Goal: Task Accomplishment & Management: Use online tool/utility

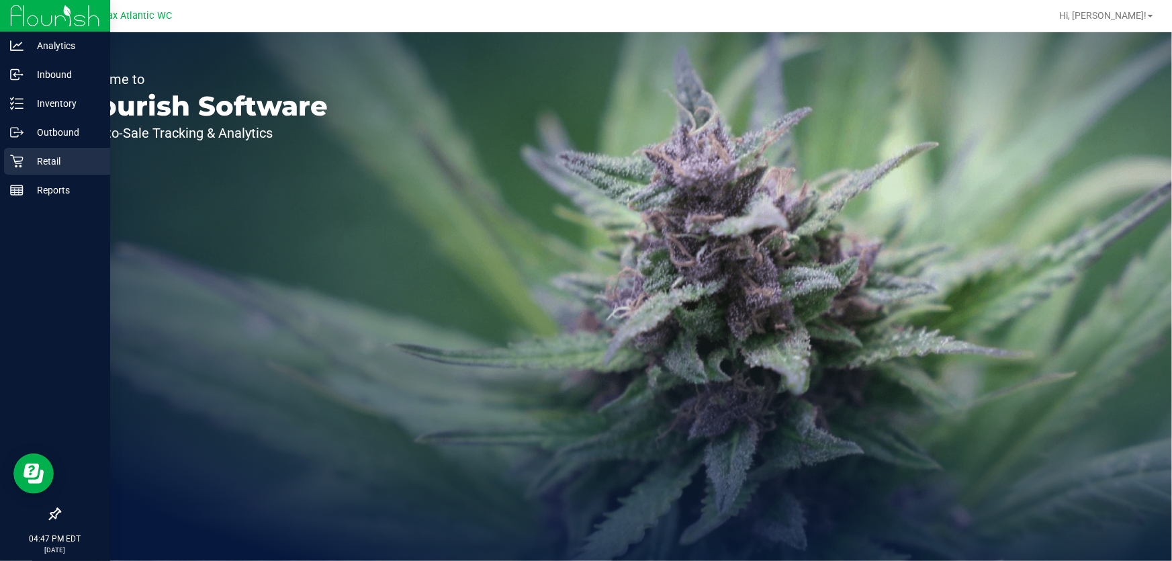
click at [24, 154] on p "Retail" at bounding box center [64, 161] width 81 height 16
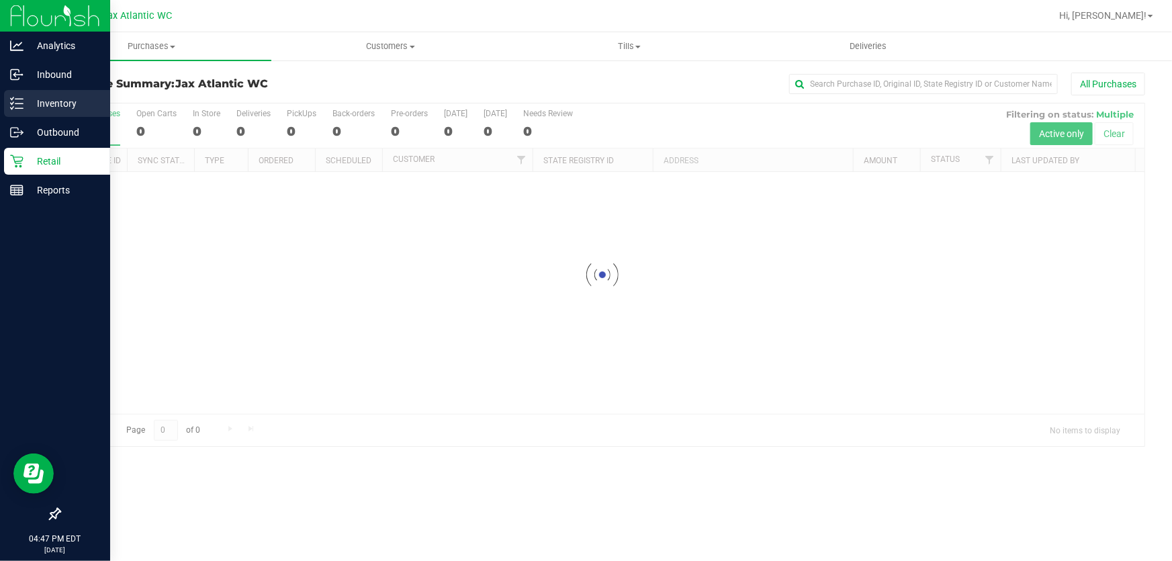
click at [36, 101] on p "Inventory" at bounding box center [64, 103] width 81 height 16
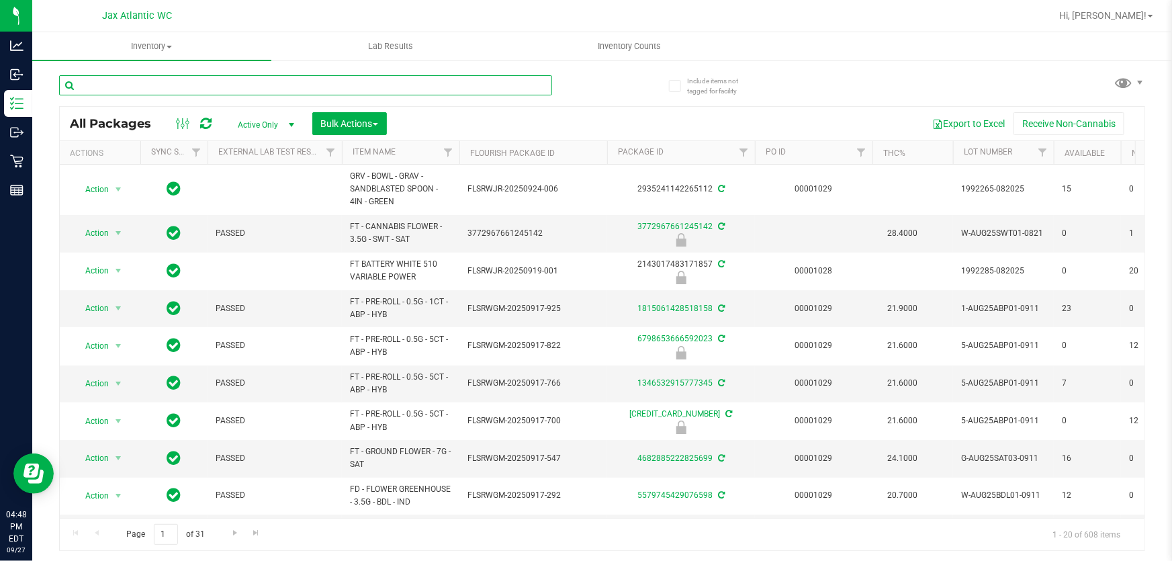
click at [469, 89] on input "text" at bounding box center [305, 85] width 493 height 20
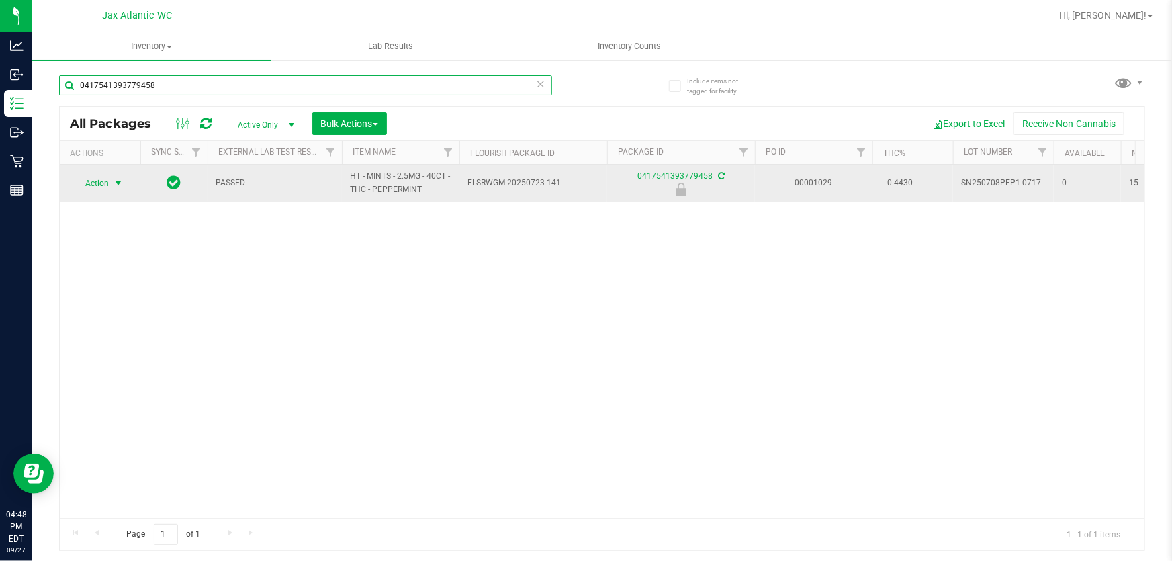
type input "0417541393779458"
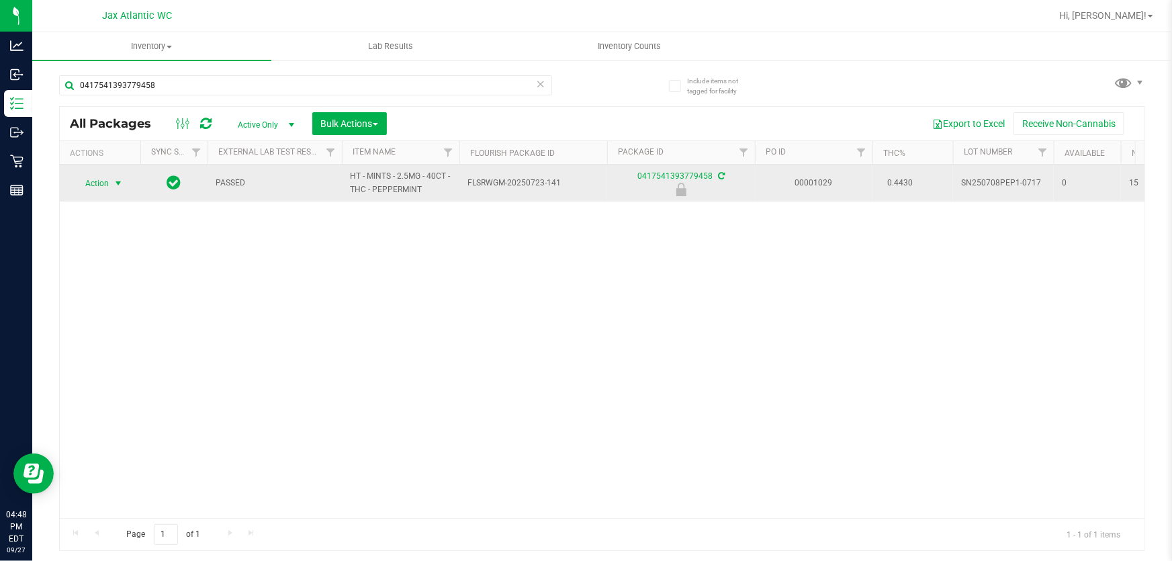
click at [103, 183] on span "Action" at bounding box center [91, 183] width 36 height 19
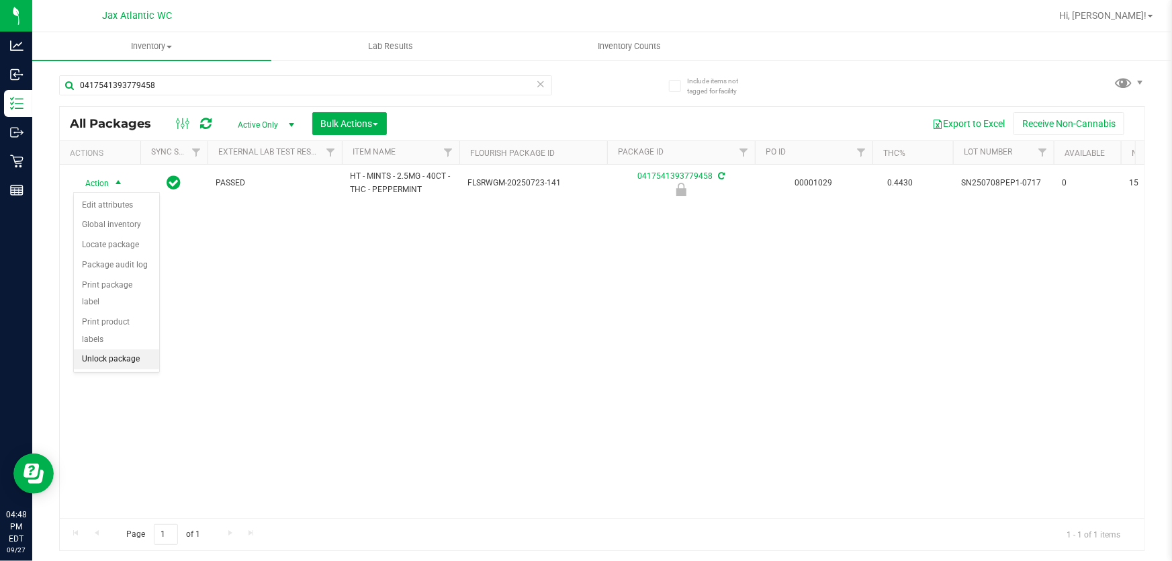
click at [113, 349] on li "Unlock package" at bounding box center [116, 359] width 85 height 20
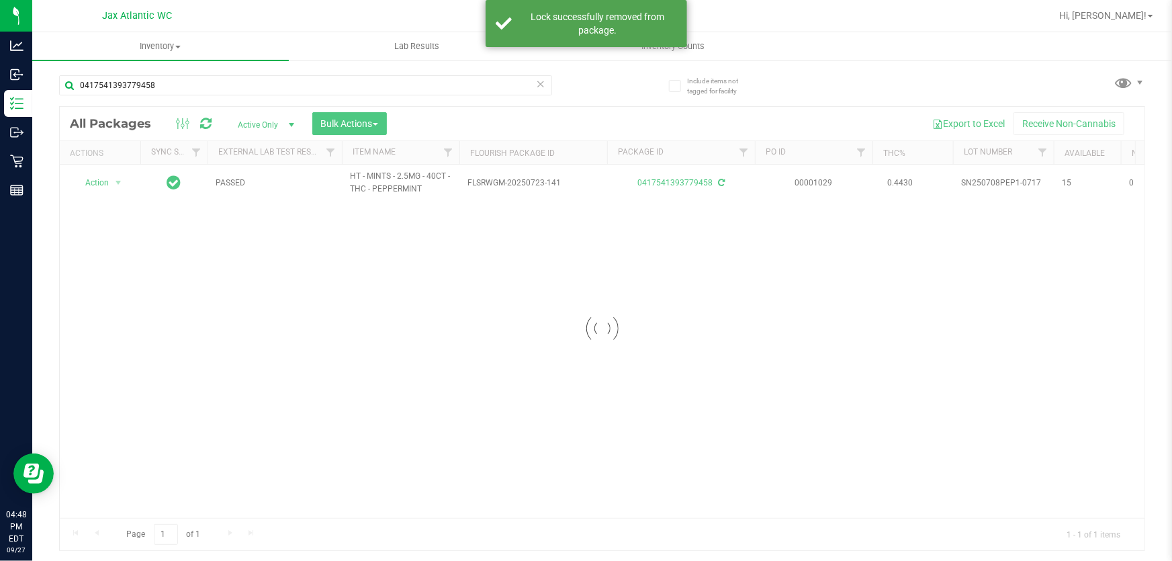
click at [93, 183] on div at bounding box center [602, 328] width 1085 height 443
click at [95, 183] on span "Action" at bounding box center [91, 182] width 36 height 19
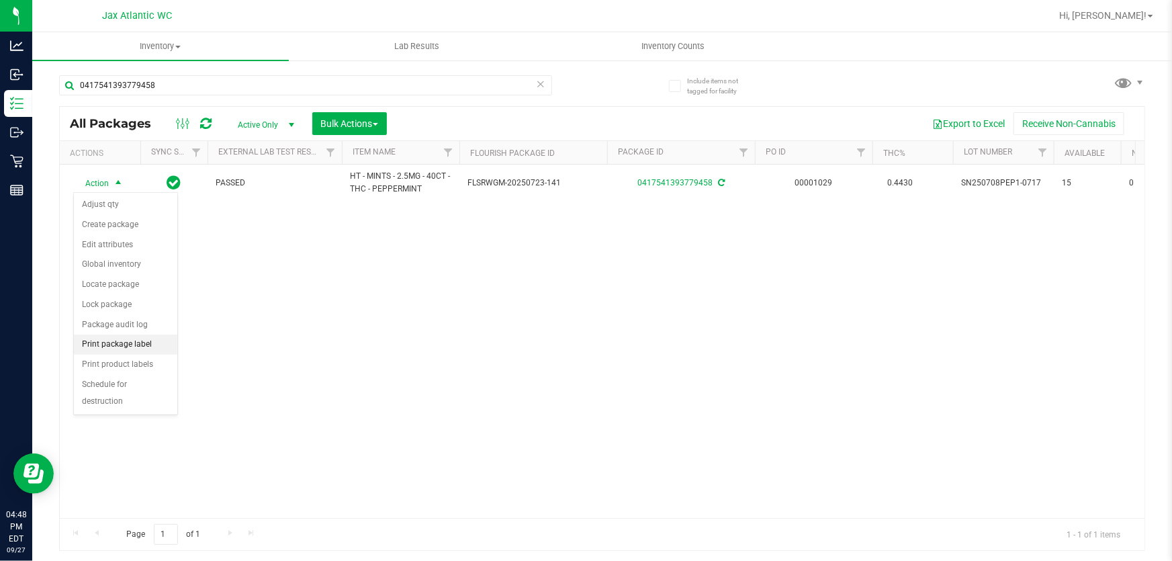
click at [112, 349] on li "Print package label" at bounding box center [125, 345] width 103 height 20
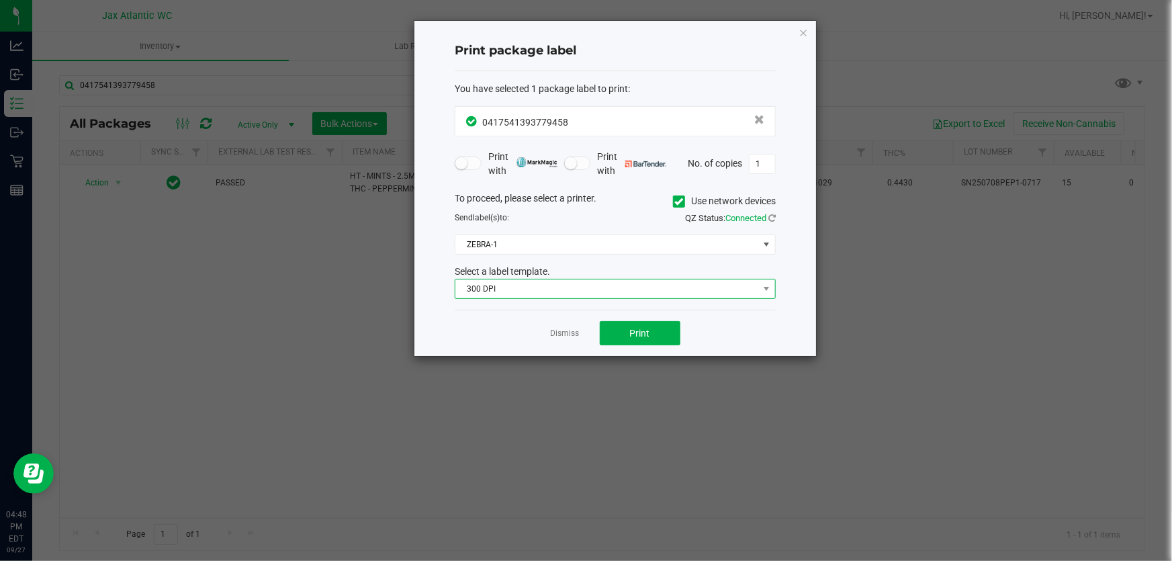
click at [579, 290] on span "300 DPI" at bounding box center [606, 288] width 303 height 19
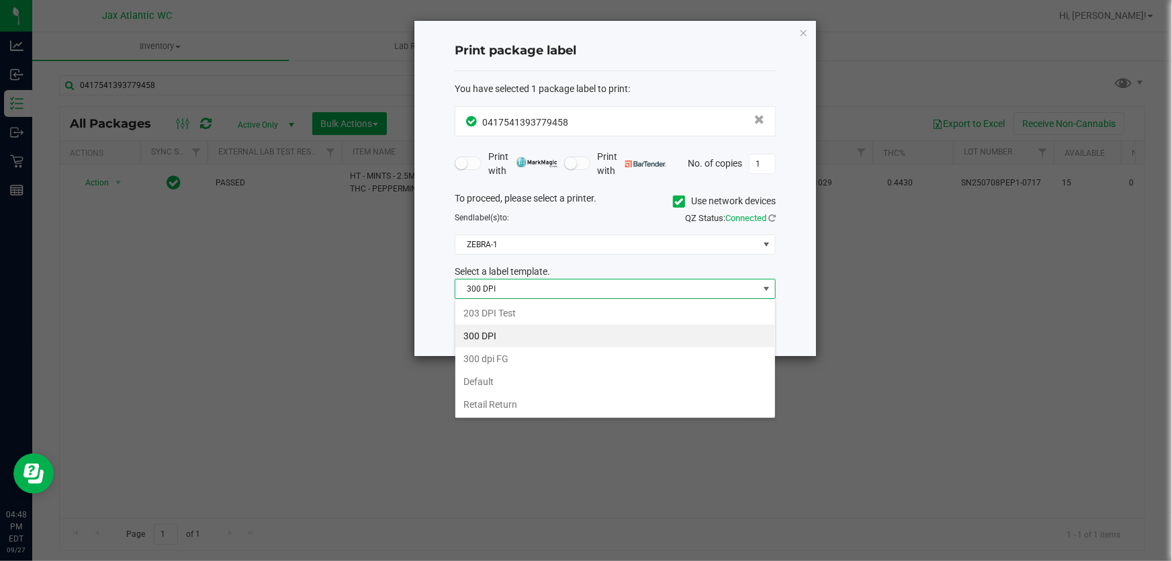
scroll to position [20, 321]
click at [546, 312] on li "203 DPI Test" at bounding box center [615, 313] width 320 height 23
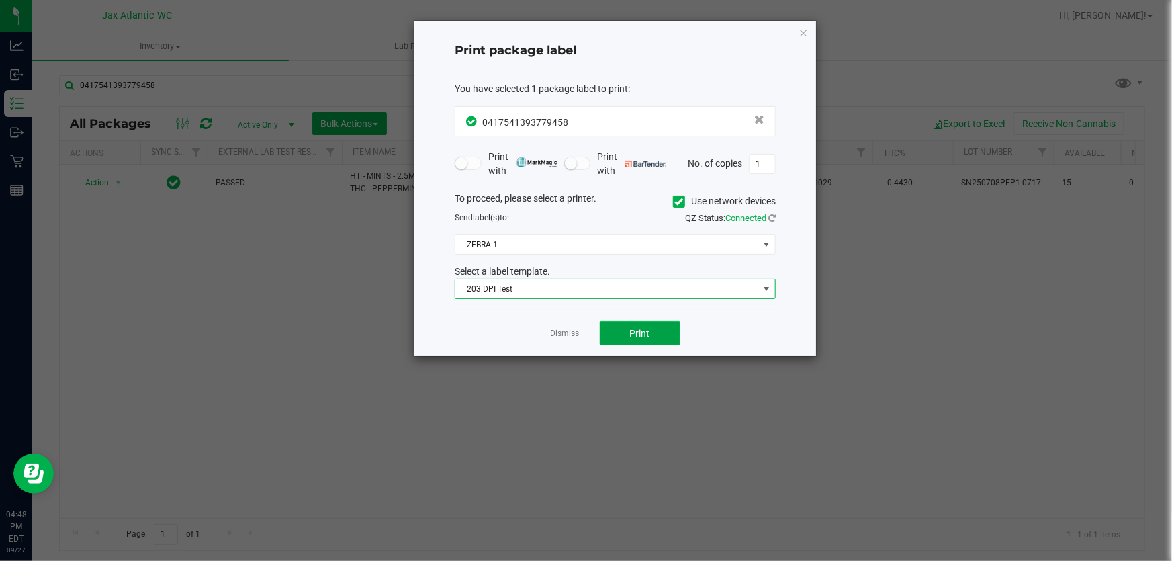
click at [633, 329] on span "Print" at bounding box center [640, 333] width 20 height 11
click at [805, 27] on icon "button" at bounding box center [803, 32] width 9 height 16
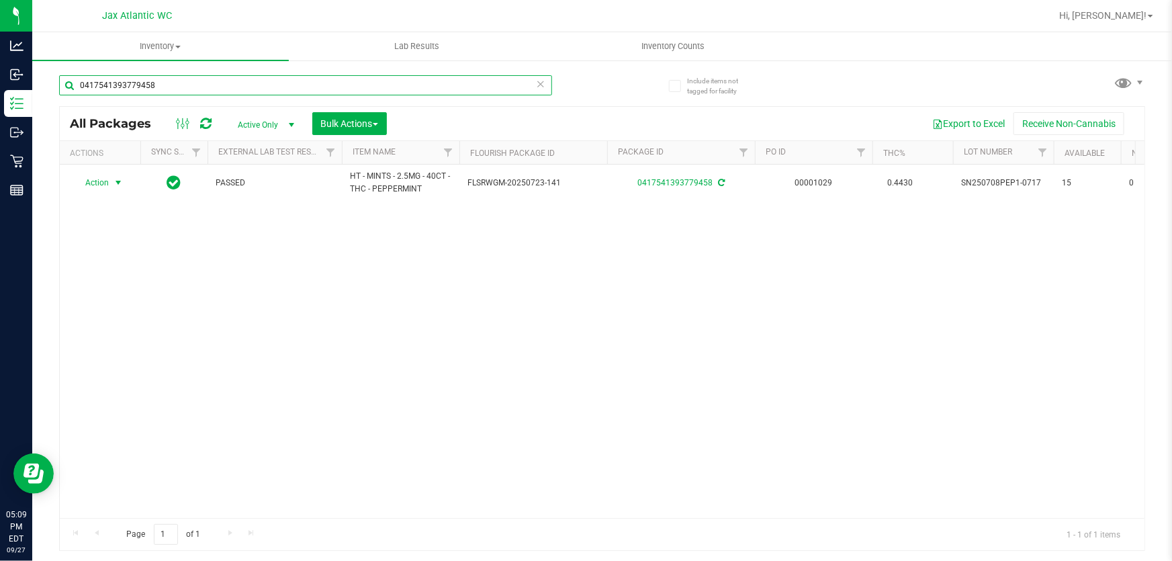
click at [187, 93] on input "0417541393779458" at bounding box center [305, 85] width 493 height 20
click at [187, 92] on input "0417541393779458" at bounding box center [305, 85] width 493 height 20
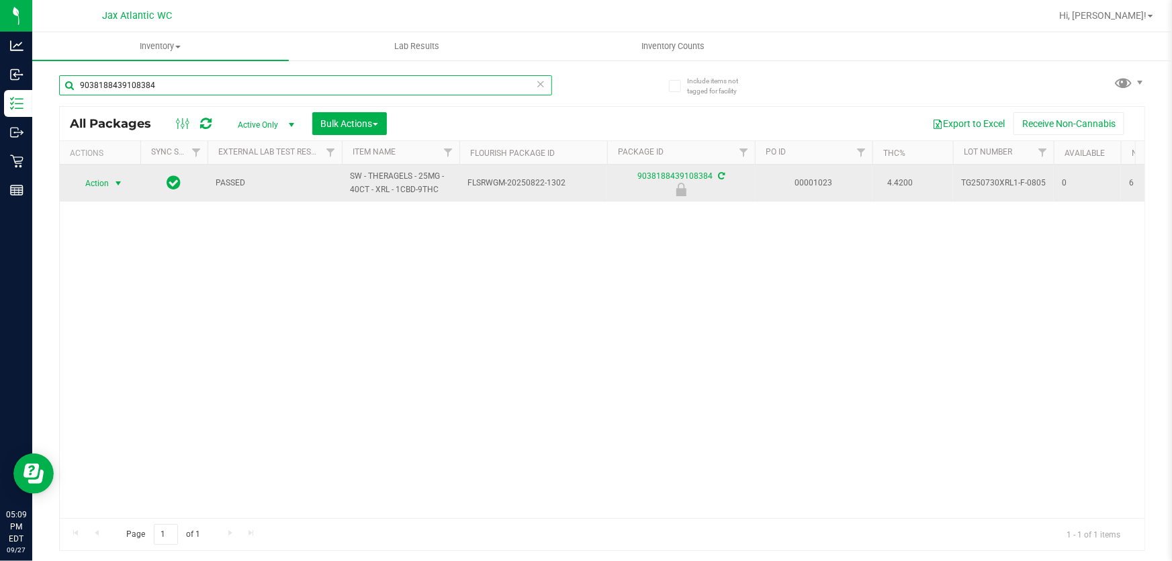
type input "9038188439108384"
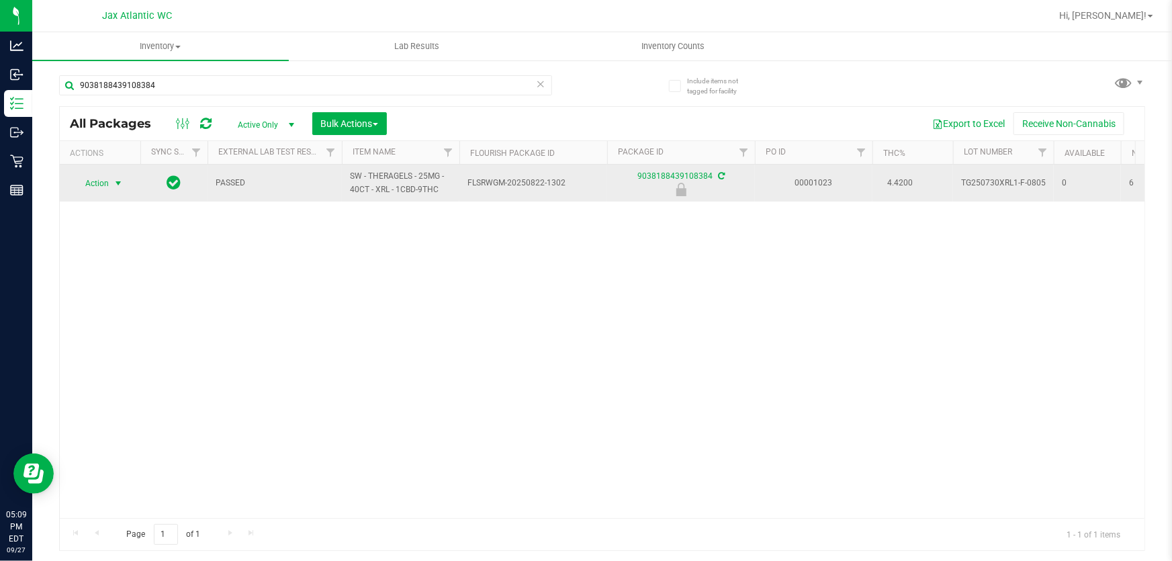
click at [85, 185] on span "Action" at bounding box center [91, 183] width 36 height 19
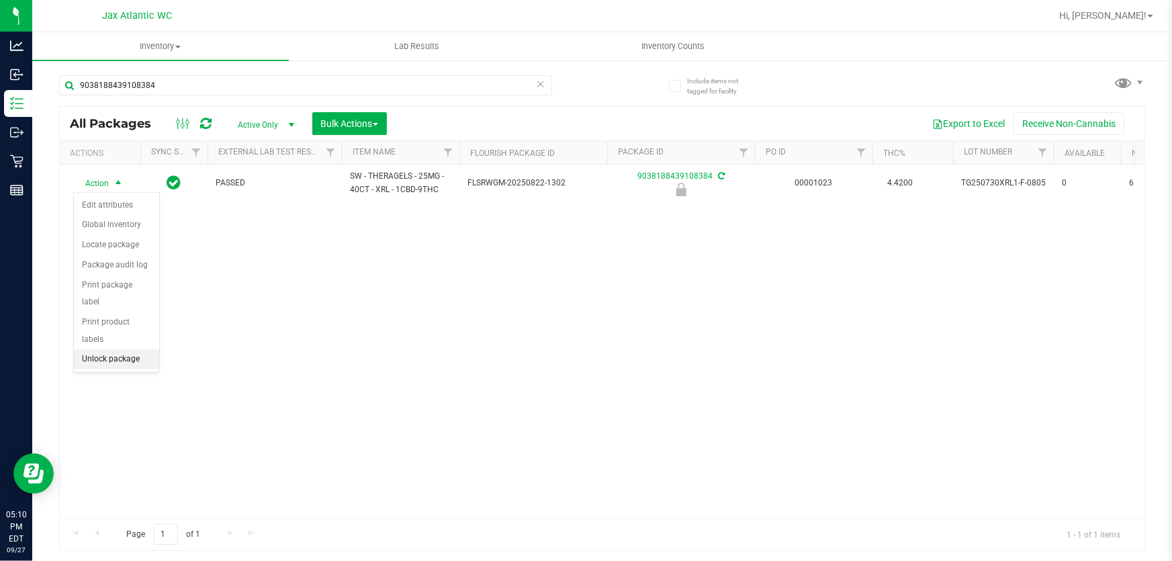
click at [113, 349] on li "Unlock package" at bounding box center [116, 359] width 85 height 20
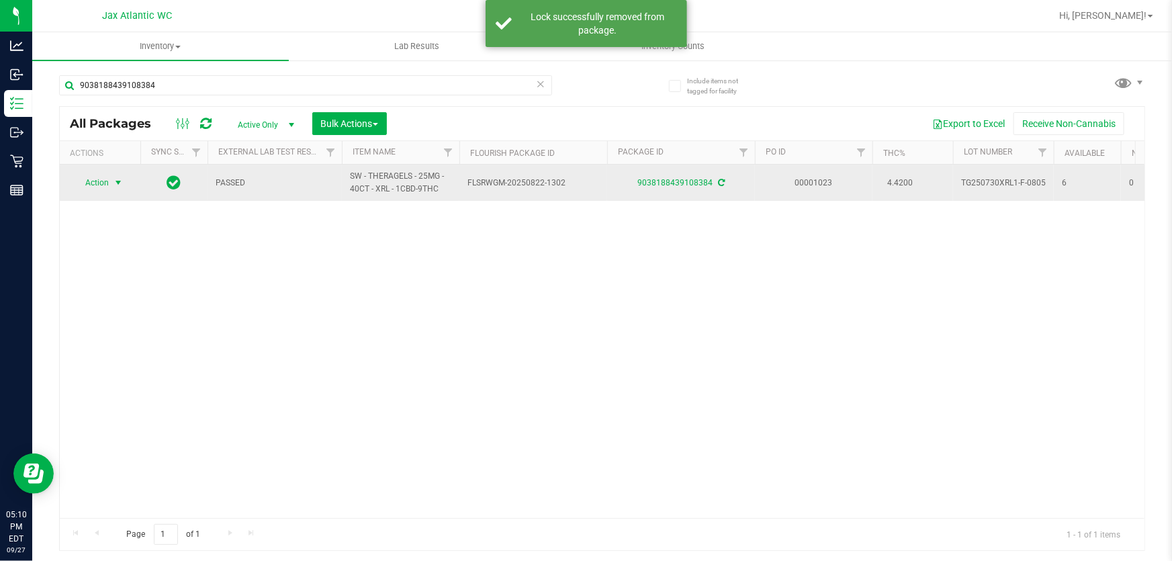
click at [101, 184] on span "Action" at bounding box center [91, 182] width 36 height 19
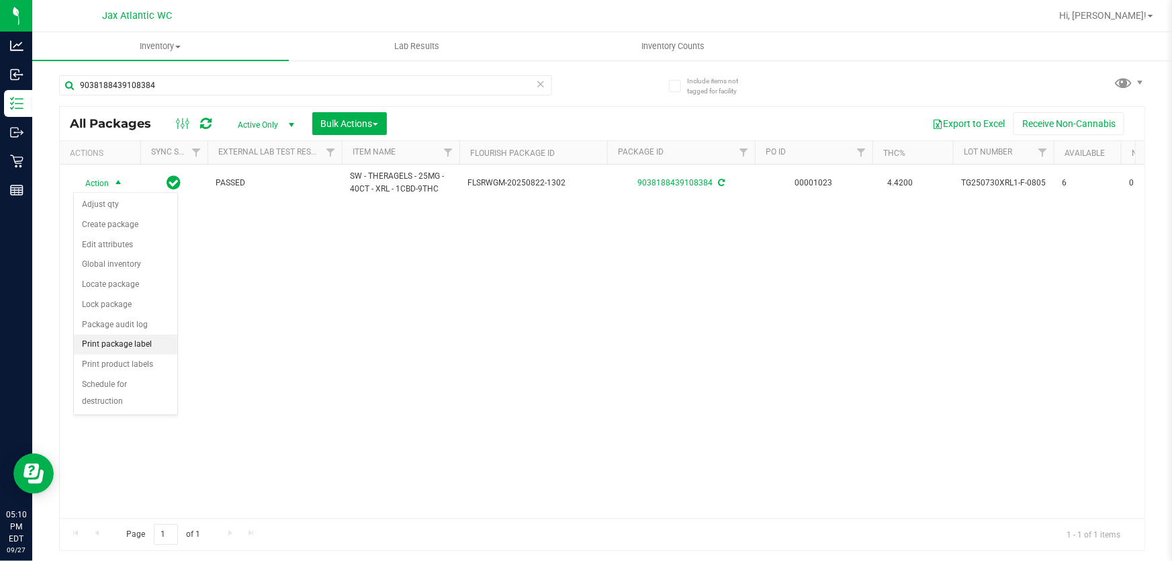
click at [113, 343] on li "Print package label" at bounding box center [125, 345] width 103 height 20
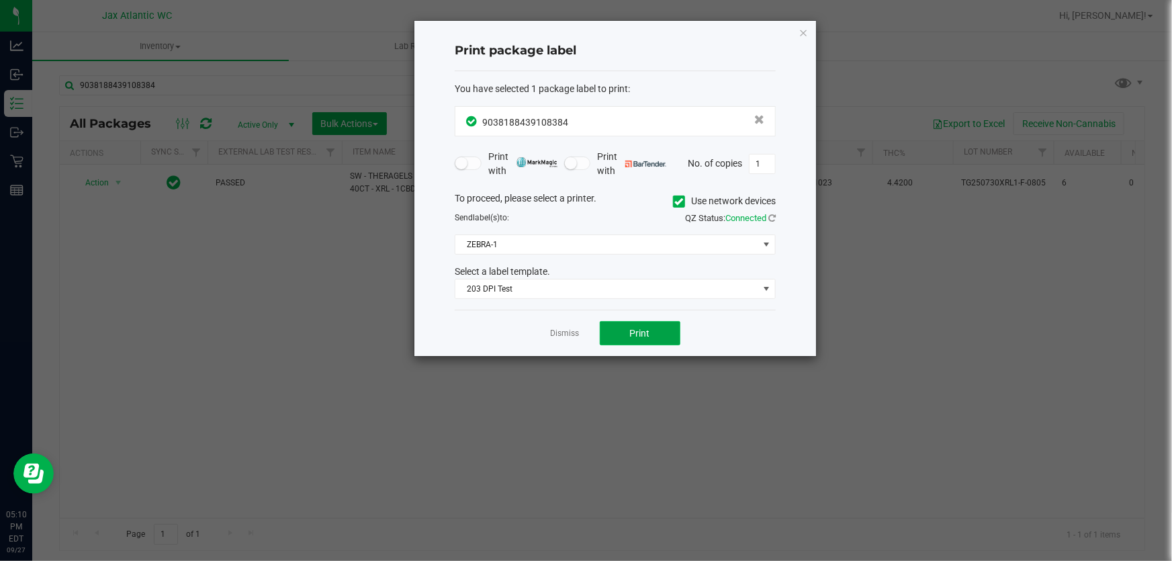
click at [644, 330] on span "Print" at bounding box center [640, 333] width 20 height 11
